Goal: Task Accomplishment & Management: Manage account settings

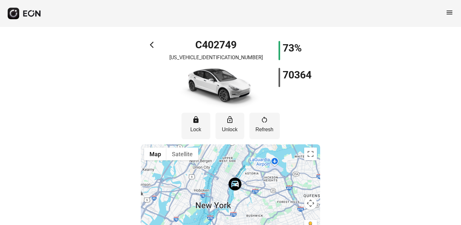
drag, startPoint x: 225, startPoint y: 184, endPoint x: 228, endPoint y: 167, distance: 16.6
click at [228, 168] on div at bounding box center [230, 192] width 179 height 96
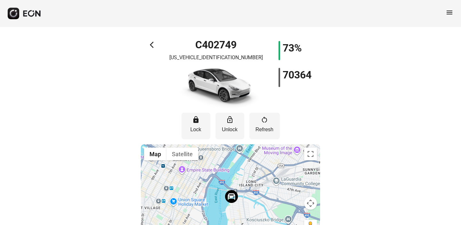
drag, startPoint x: 252, startPoint y: 195, endPoint x: 252, endPoint y: 179, distance: 16.3
click at [252, 179] on div at bounding box center [230, 192] width 179 height 96
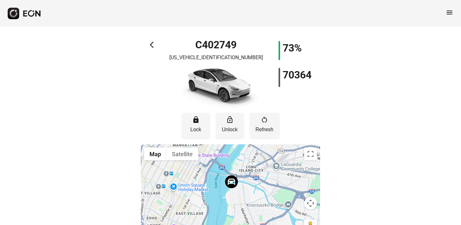
scroll to position [21, 0]
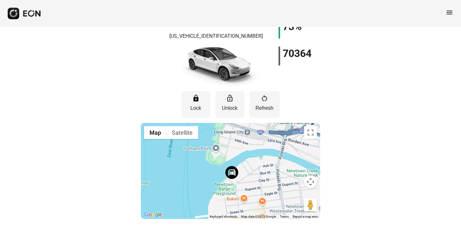
drag, startPoint x: 256, startPoint y: 189, endPoint x: 252, endPoint y: 175, distance: 14.7
click at [252, 175] on div at bounding box center [230, 171] width 179 height 96
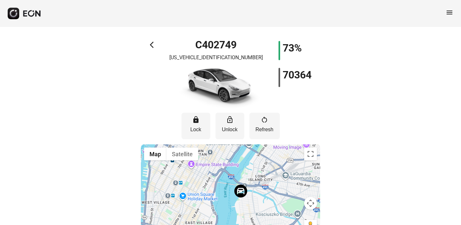
drag, startPoint x: 271, startPoint y: 195, endPoint x: 256, endPoint y: 160, distance: 37.7
click at [256, 160] on div at bounding box center [230, 192] width 179 height 96
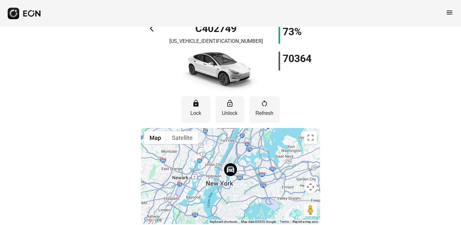
scroll to position [21, 0]
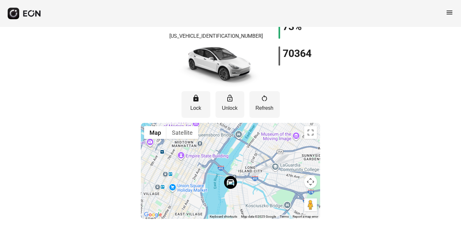
drag, startPoint x: 238, startPoint y: 170, endPoint x: 238, endPoint y: 139, distance: 30.4
click at [238, 139] on div at bounding box center [230, 171] width 179 height 96
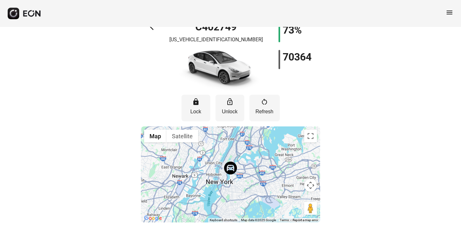
scroll to position [21, 0]
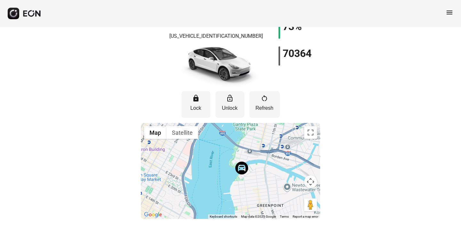
drag, startPoint x: 216, startPoint y: 196, endPoint x: 202, endPoint y: 157, distance: 41.7
click at [202, 157] on div at bounding box center [230, 171] width 179 height 96
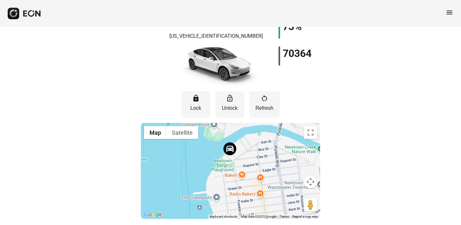
drag, startPoint x: 220, startPoint y: 172, endPoint x: 212, endPoint y: 139, distance: 34.6
click at [212, 139] on div at bounding box center [230, 171] width 179 height 96
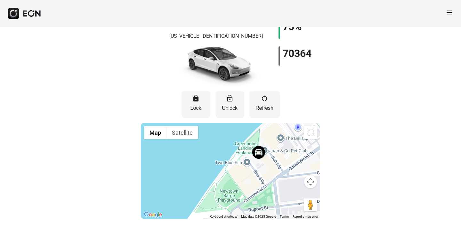
scroll to position [0, 0]
